Goal: Information Seeking & Learning: Learn about a topic

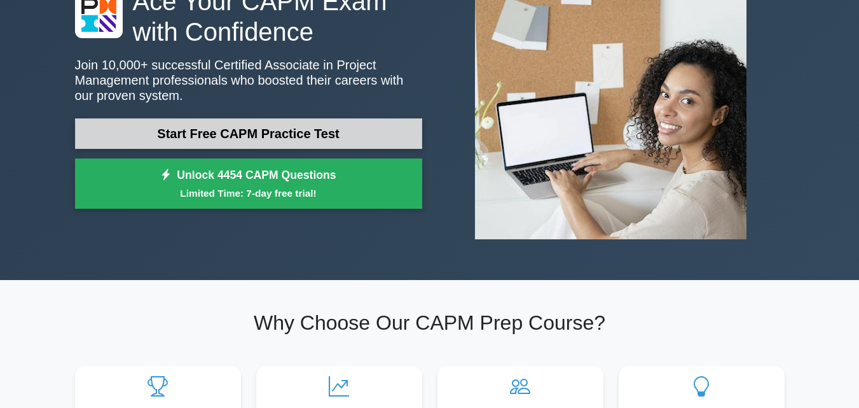
scroll to position [127, 0]
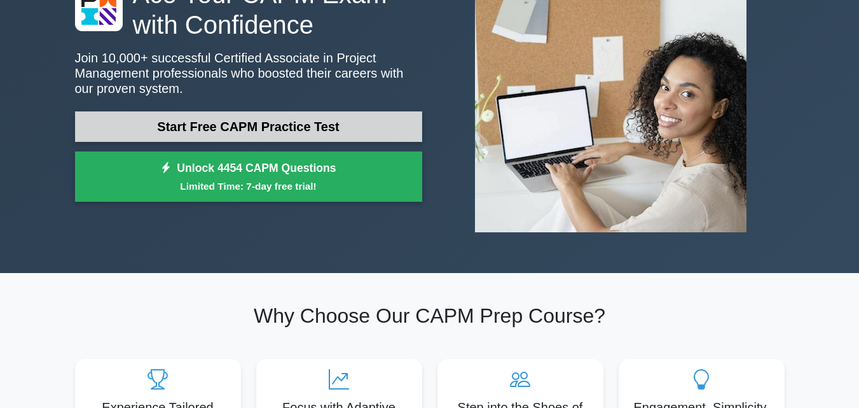
click at [258, 136] on link "Start Free CAPM Practice Test" at bounding box center [248, 126] width 347 height 31
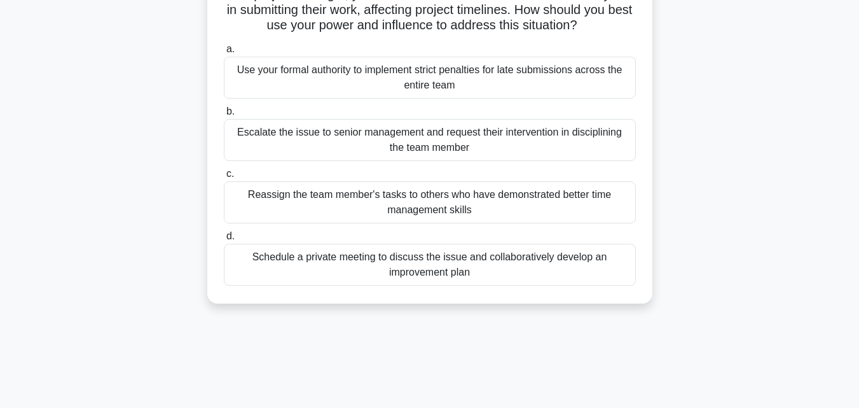
scroll to position [127, 0]
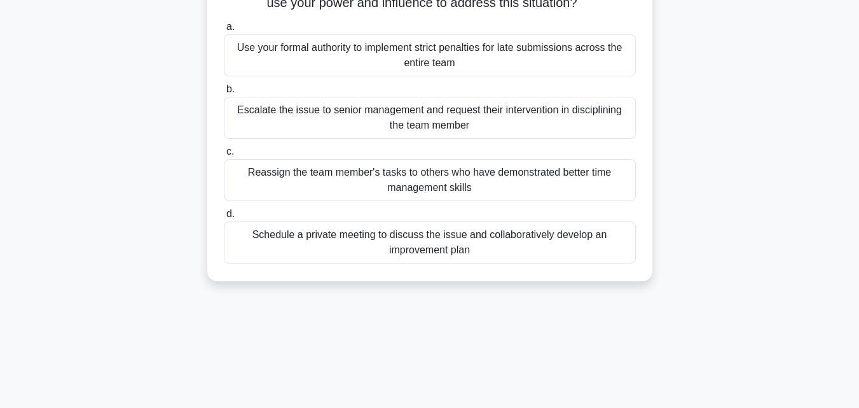
click at [361, 232] on div "Schedule a private meeting to discuss the issue and collaboratively develop an …" at bounding box center [430, 242] width 412 height 42
click at [408, 243] on div "Schedule a private meeting to discuss the issue and collaboratively develop an …" at bounding box center [430, 242] width 412 height 42
click at [224, 218] on input "d. Schedule a private meeting to discuss the issue and collaboratively develop …" at bounding box center [224, 214] width 0 height 8
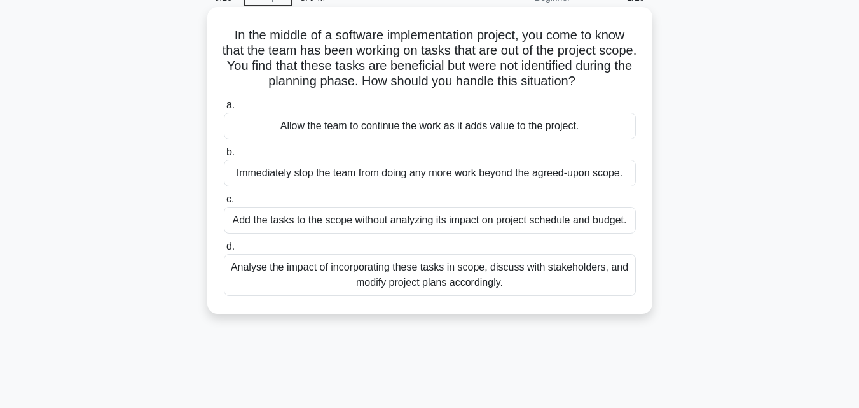
scroll to position [0, 0]
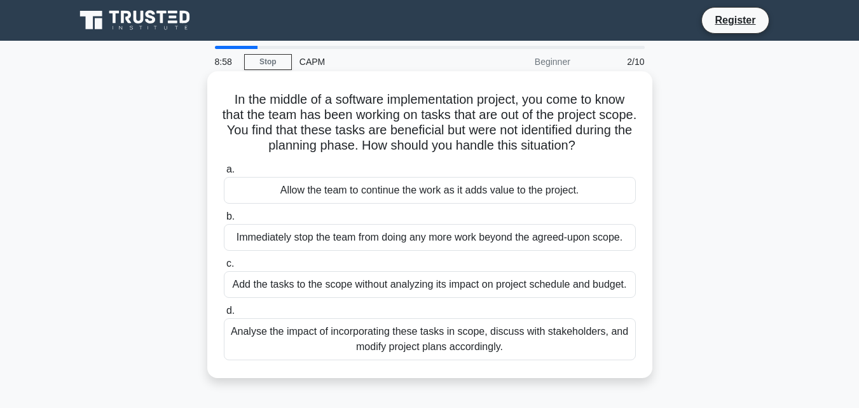
click at [294, 337] on div "Analyse the impact of incorporating these tasks in scope, discuss with stakehol…" at bounding box center [430, 339] width 412 height 42
click at [224, 315] on input "d. Analyse the impact of incorporating these tasks in scope, discuss with stake…" at bounding box center [224, 311] width 0 height 8
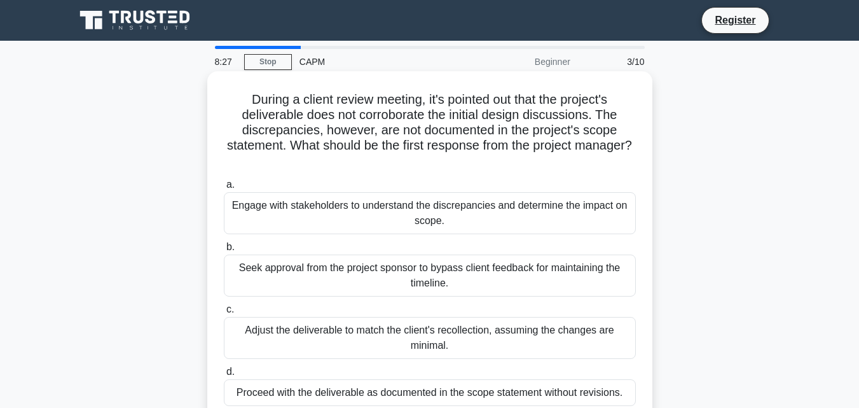
click at [484, 212] on div "Engage with stakeholders to understand the discrepancies and determine the impa…" at bounding box center [430, 213] width 412 height 42
click at [224, 189] on input "a. Engage with stakeholders to understand the discrepancies and determine the i…" at bounding box center [224, 185] width 0 height 8
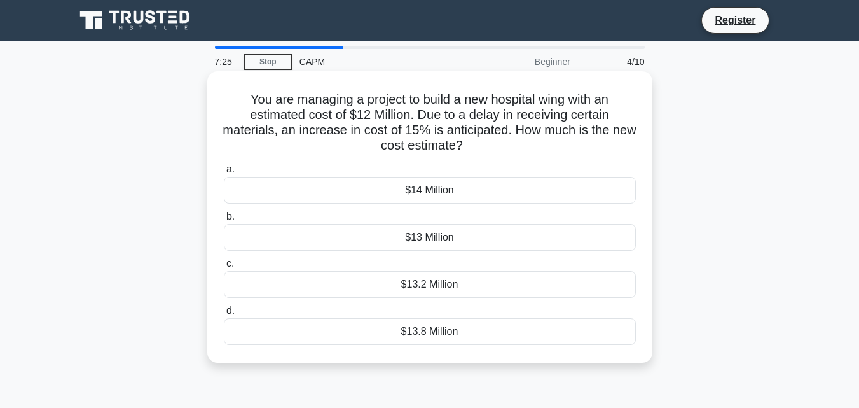
click at [494, 219] on label "b. $13 Million" at bounding box center [430, 230] width 412 height 42
click at [224, 219] on input "b. $13 Million" at bounding box center [224, 216] width 0 height 8
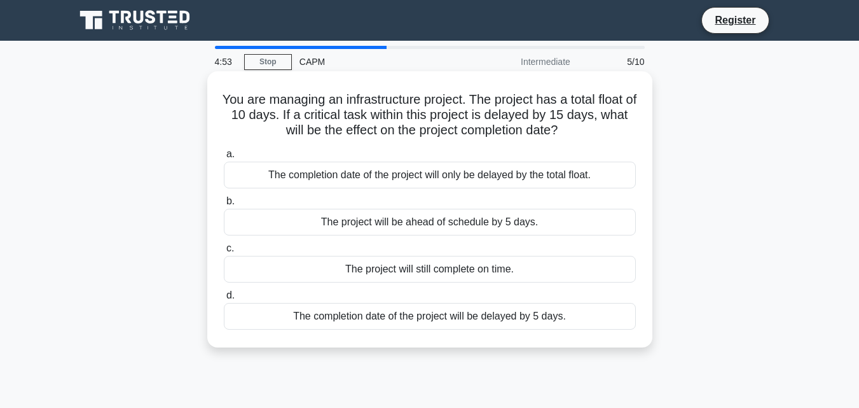
click at [422, 274] on div "The project will still complete on time." at bounding box center [430, 269] width 412 height 27
click at [224, 253] on input "c. The project will still complete on time." at bounding box center [224, 248] width 0 height 8
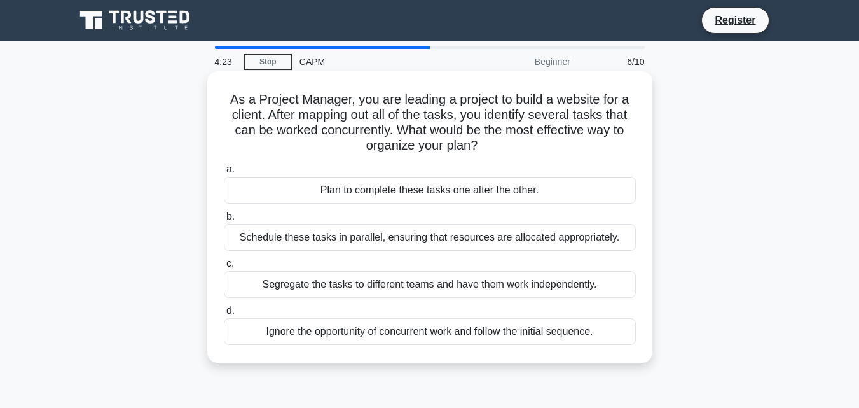
click at [381, 286] on div "Segregate the tasks to different teams and have them work independently." at bounding box center [430, 284] width 412 height 27
click at [224, 268] on input "c. Segregate the tasks to different teams and have them work independently." at bounding box center [224, 264] width 0 height 8
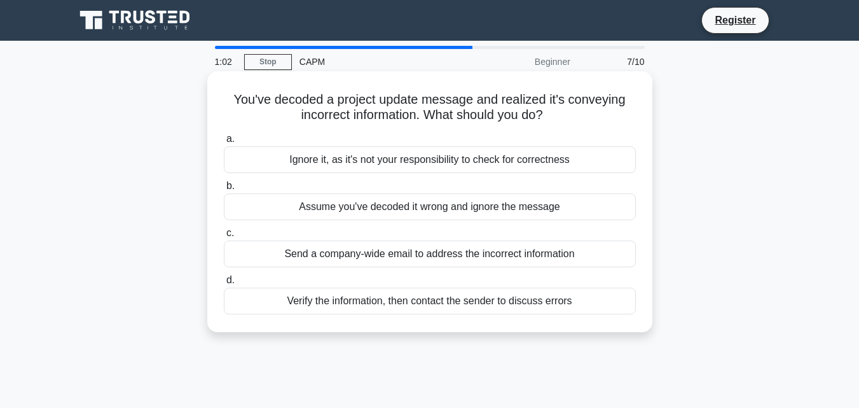
click at [439, 211] on div "Assume you've decoded it wrong and ignore the message" at bounding box center [430, 206] width 412 height 27
click at [224, 190] on input "b. Assume you've decoded it wrong and ignore the message" at bounding box center [224, 186] width 0 height 8
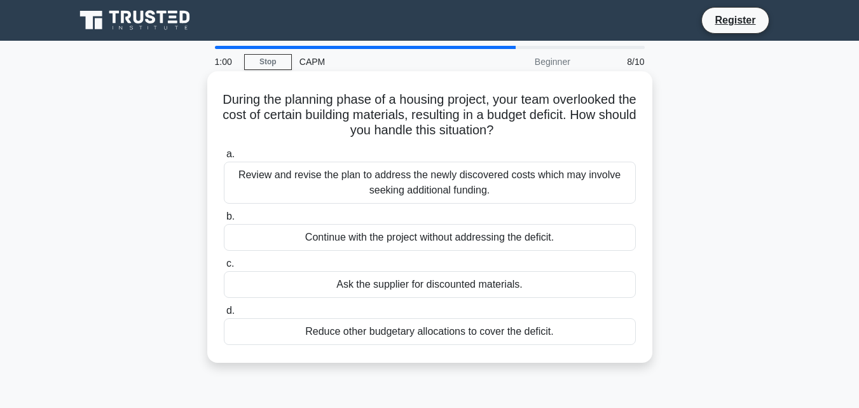
click at [407, 190] on div "Review and revise the plan to address the newly discovered costs which may invo…" at bounding box center [430, 183] width 412 height 42
click at [224, 158] on input "a. Review and revise the plan to address the newly discovered costs which may i…" at bounding box center [224, 154] width 0 height 8
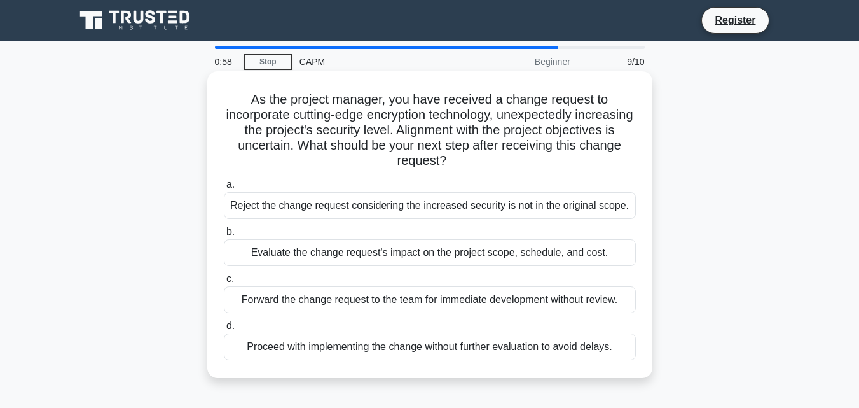
click at [403, 264] on div "Evaluate the change request's impact on the project scope, schedule, and cost." at bounding box center [430, 252] width 412 height 27
click at [224, 236] on input "b. Evaluate the change request's impact on the project scope, schedule, and cos…" at bounding box center [224, 232] width 0 height 8
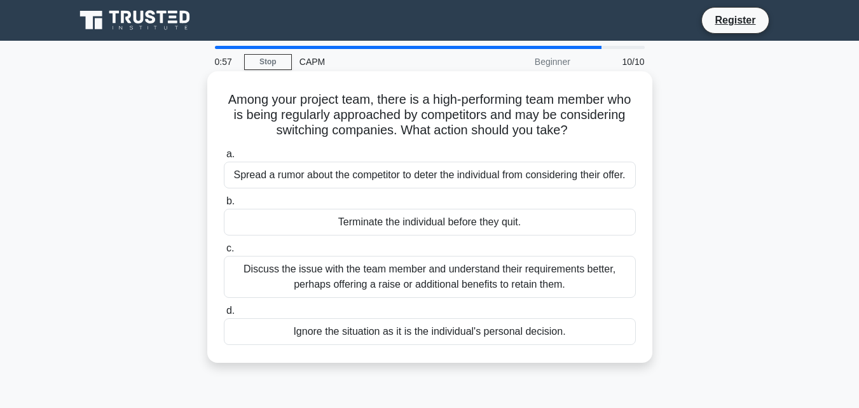
click at [385, 267] on div "Discuss the issue with the team member and understand their requirements better…" at bounding box center [430, 277] width 412 height 42
click at [224, 253] on input "c. Discuss the issue with the team member and understand their requirements bet…" at bounding box center [224, 248] width 0 height 8
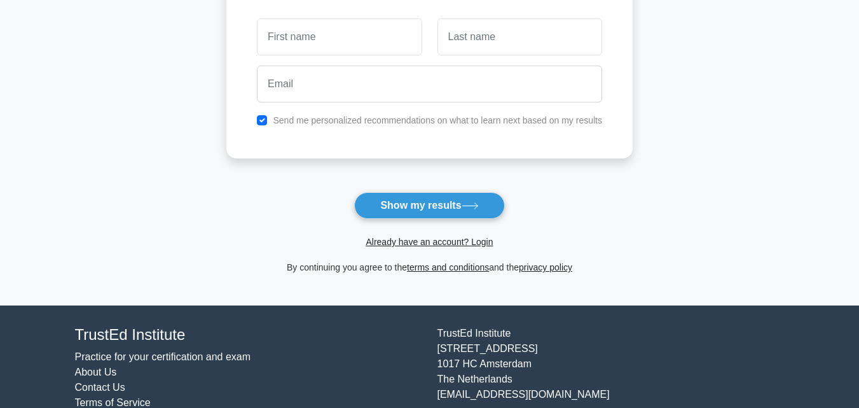
scroll to position [232, 0]
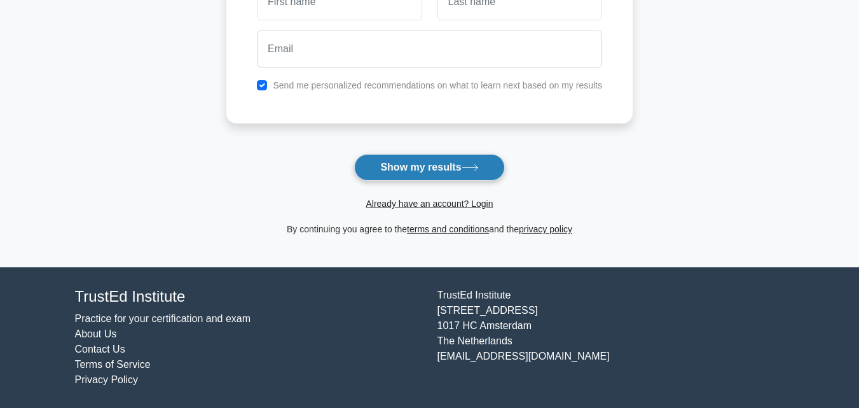
click at [425, 166] on button "Show my results" at bounding box center [429, 167] width 150 height 27
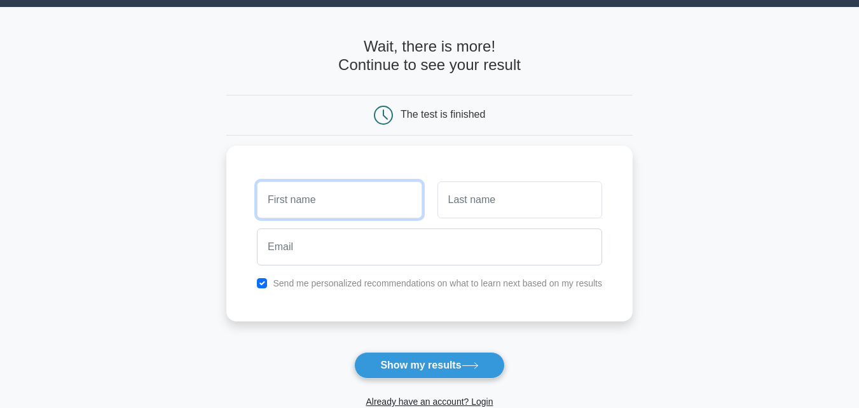
scroll to position [0, 0]
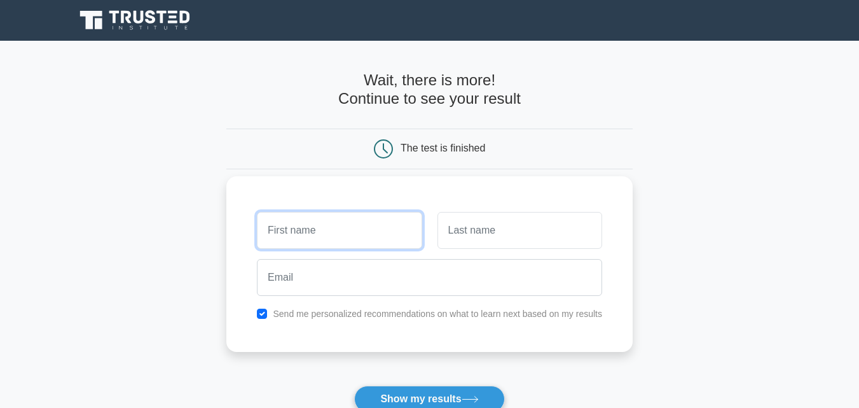
click at [289, 225] on input "text" at bounding box center [339, 230] width 165 height 37
type input "maxwell"
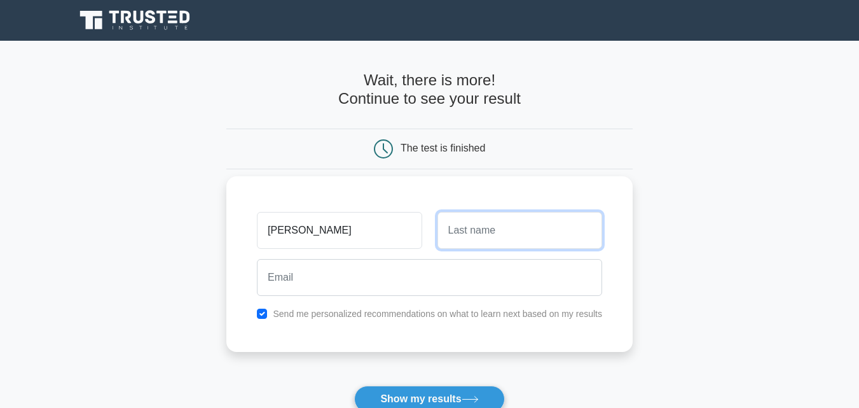
click at [485, 234] on input "text" at bounding box center [520, 230] width 165 height 37
type input "r"
